Goal: Navigation & Orientation: Find specific page/section

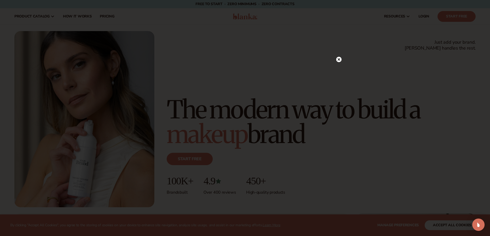
click at [339, 59] on icon at bounding box center [338, 59] width 5 height 5
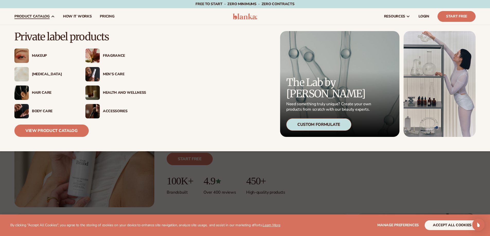
click at [45, 74] on div "[MEDICAL_DATA]" at bounding box center [53, 74] width 43 height 4
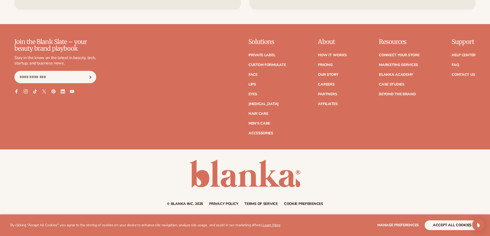
scroll to position [1014, 0]
